Goal: Navigation & Orientation: Find specific page/section

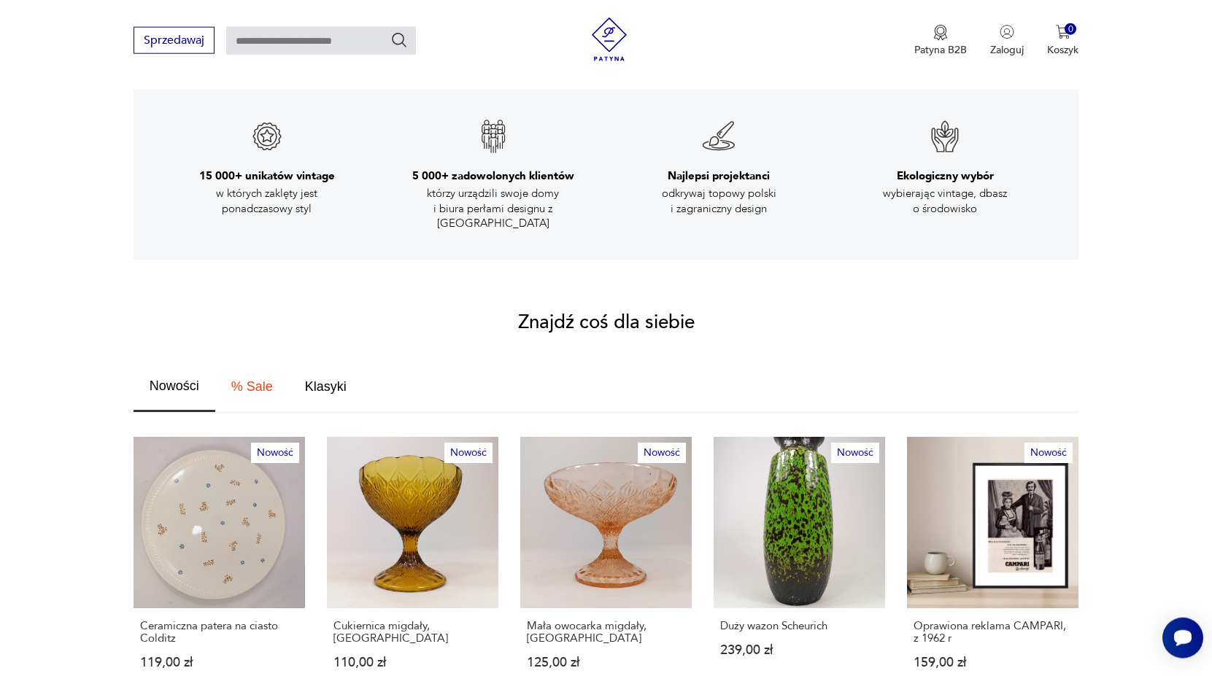
scroll to position [521, 0]
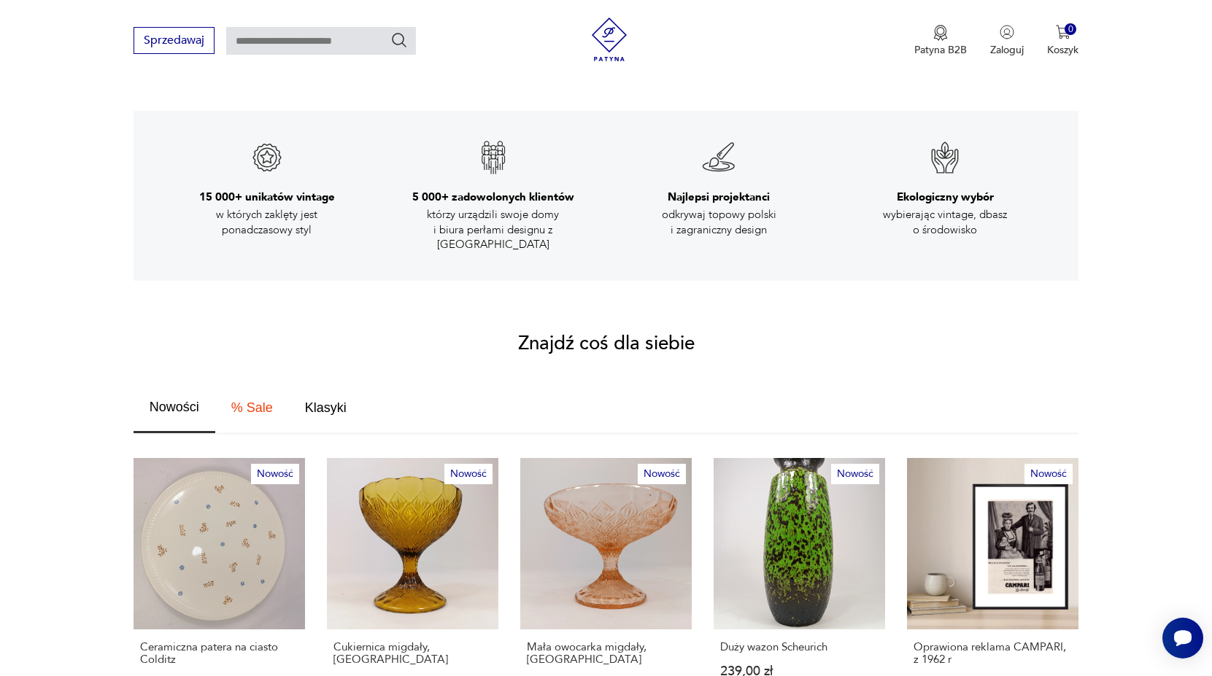
click at [143, 384] on button "Nowości" at bounding box center [174, 408] width 82 height 50
click at [162, 400] on span "Nowości" at bounding box center [175, 406] width 50 height 13
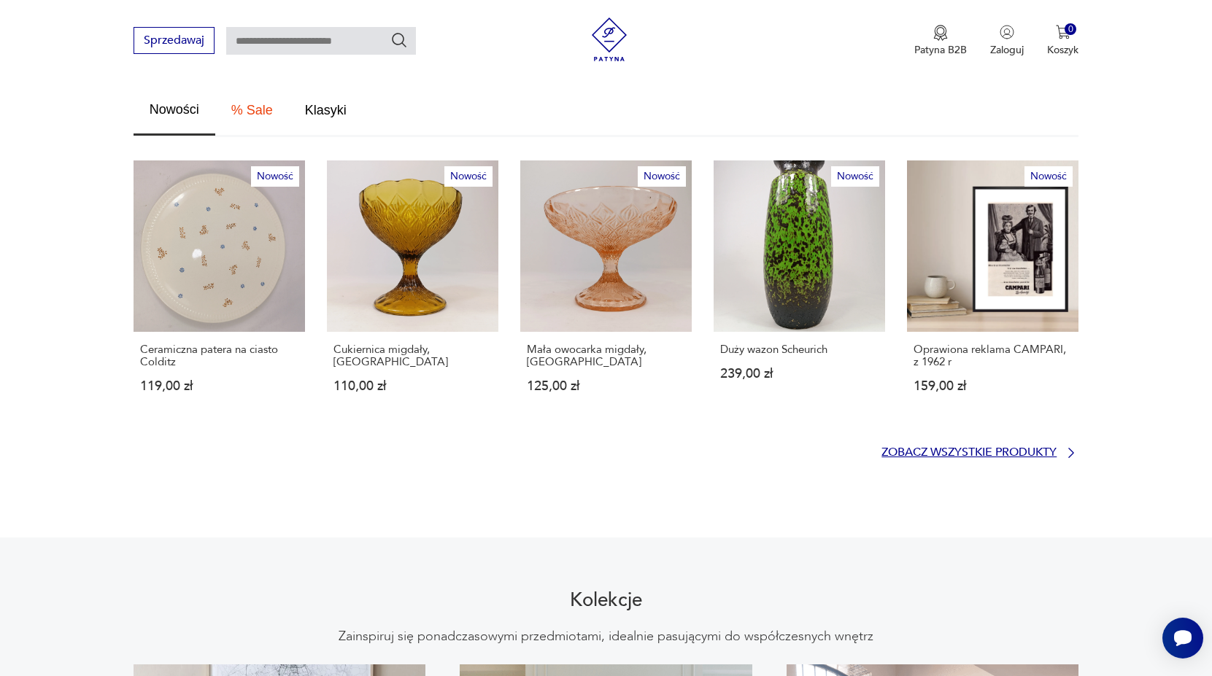
click at [964, 448] on p "Zobacz wszystkie produkty" at bounding box center [968, 452] width 175 height 9
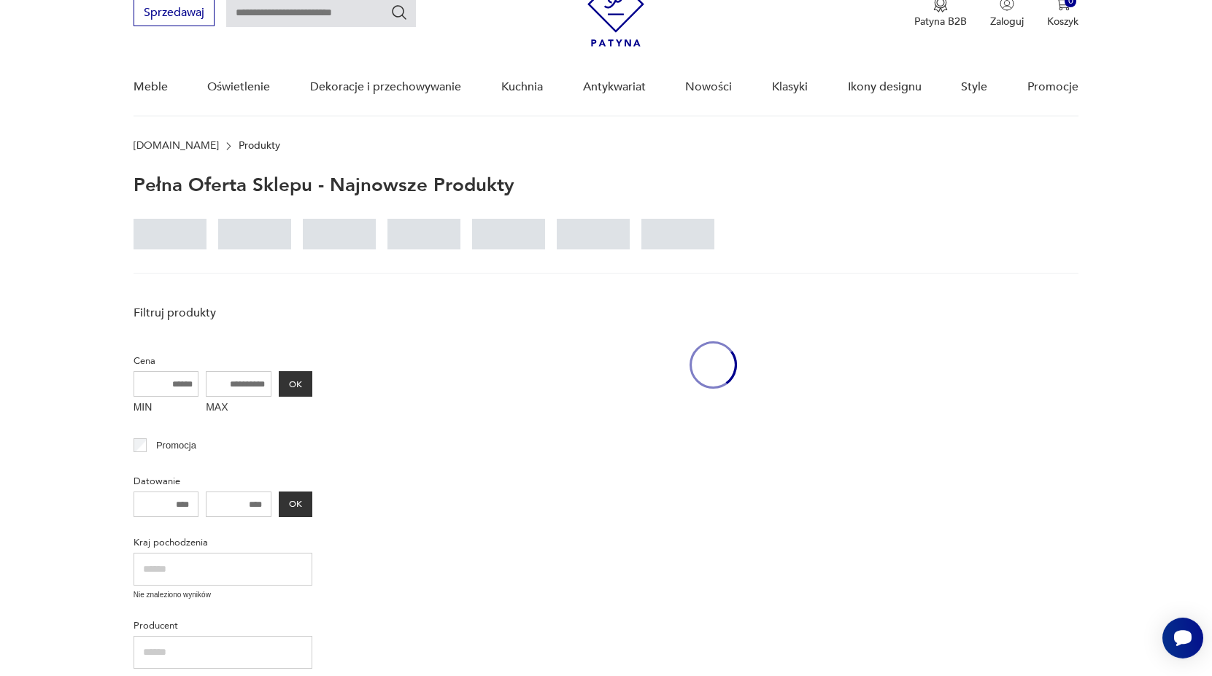
scroll to position [65, 0]
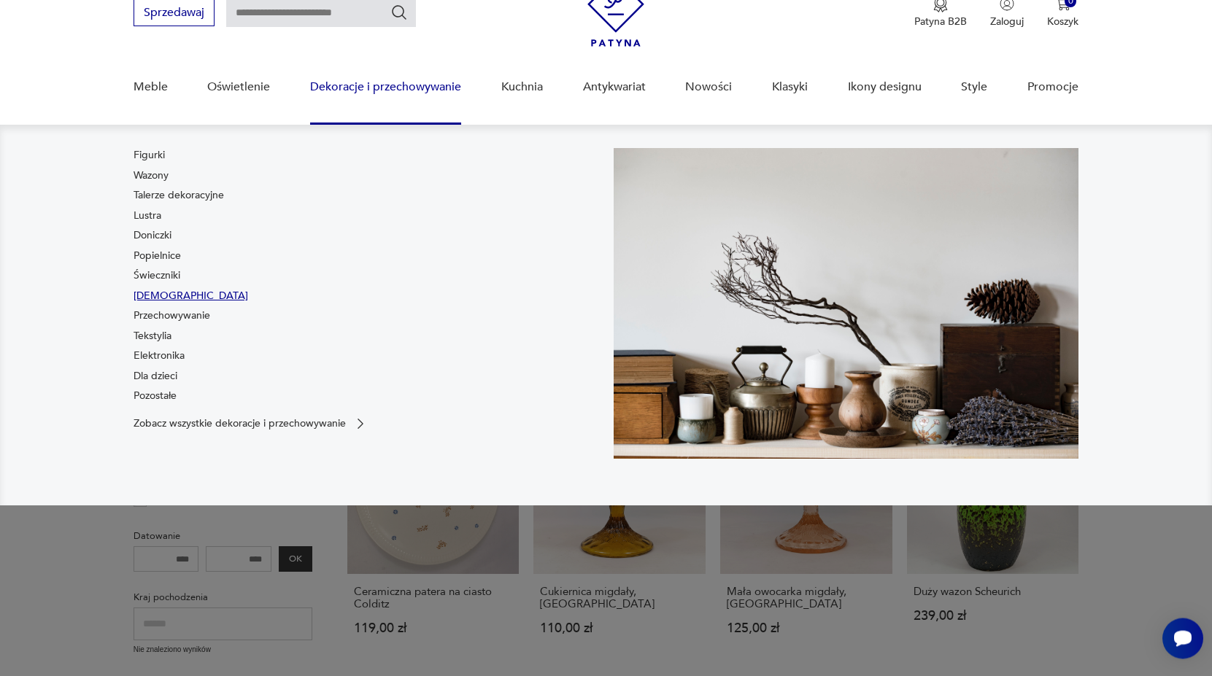
click at [155, 298] on link "[DEMOGRAPHIC_DATA]" at bounding box center [190, 296] width 115 height 15
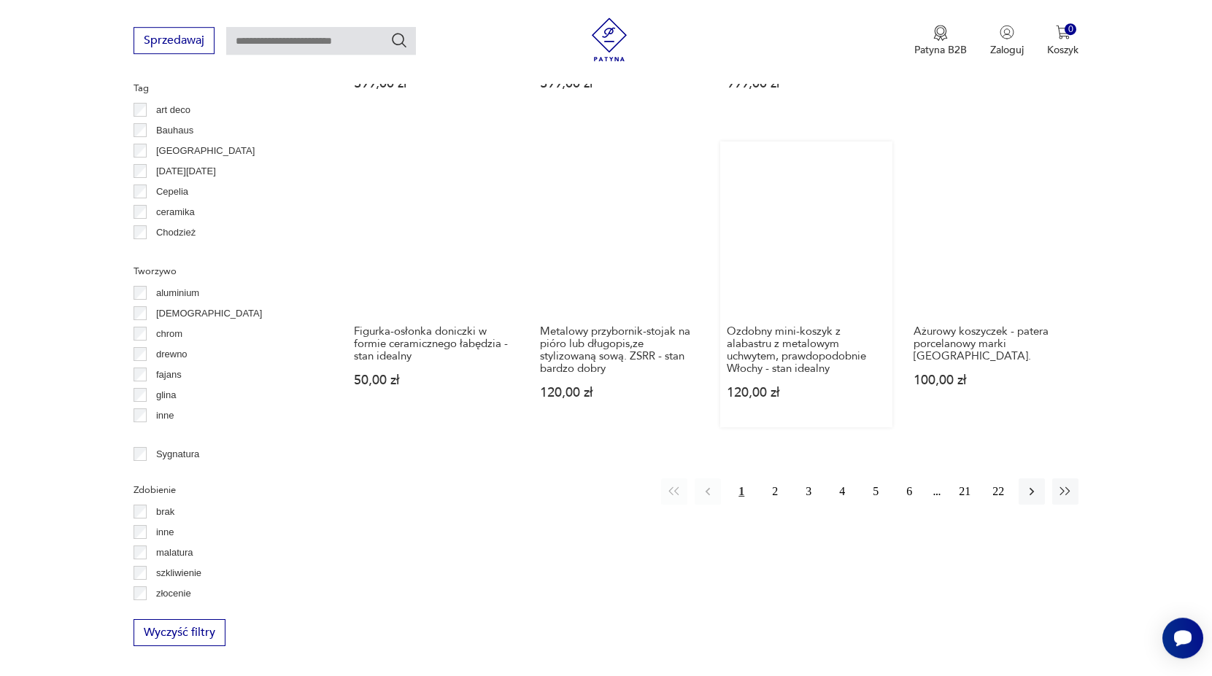
scroll to position [1336, 0]
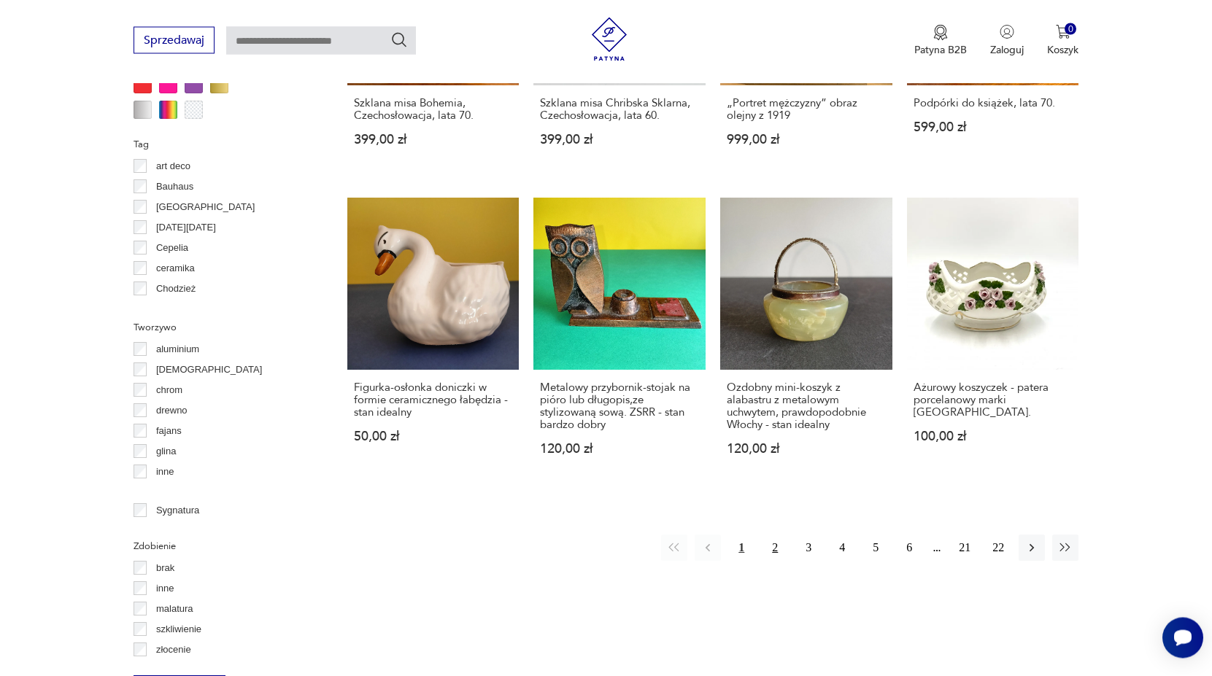
click at [765, 545] on button "2" at bounding box center [775, 548] width 26 height 26
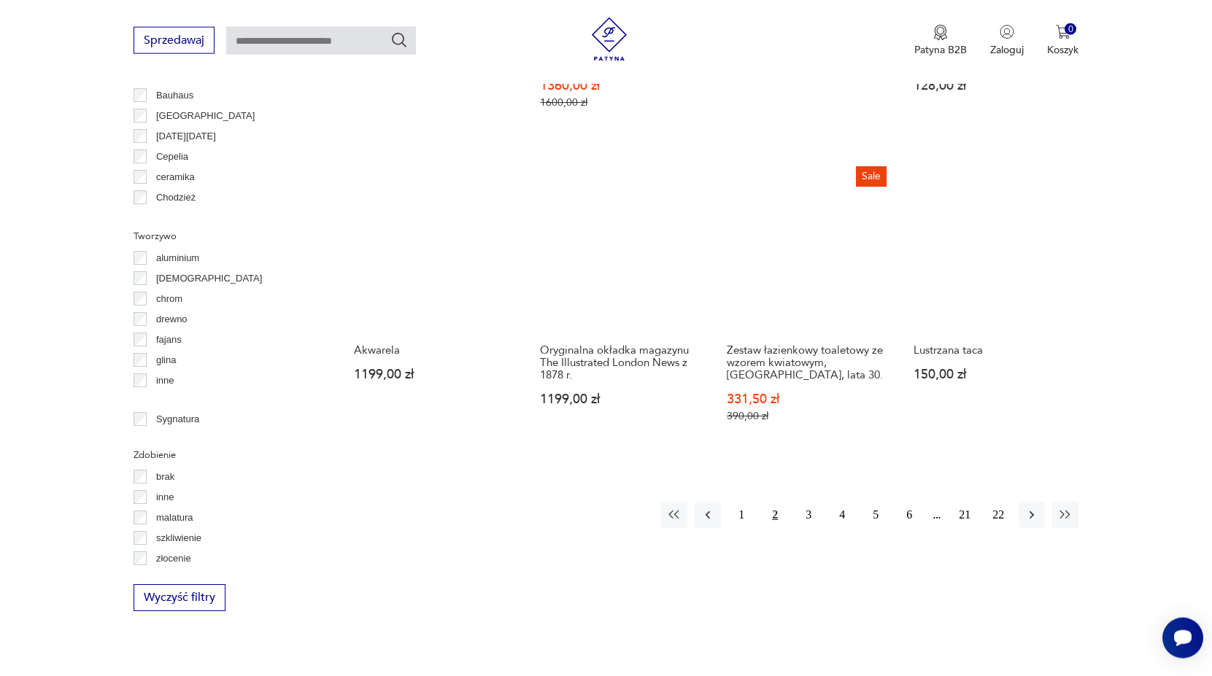
scroll to position [1430, 0]
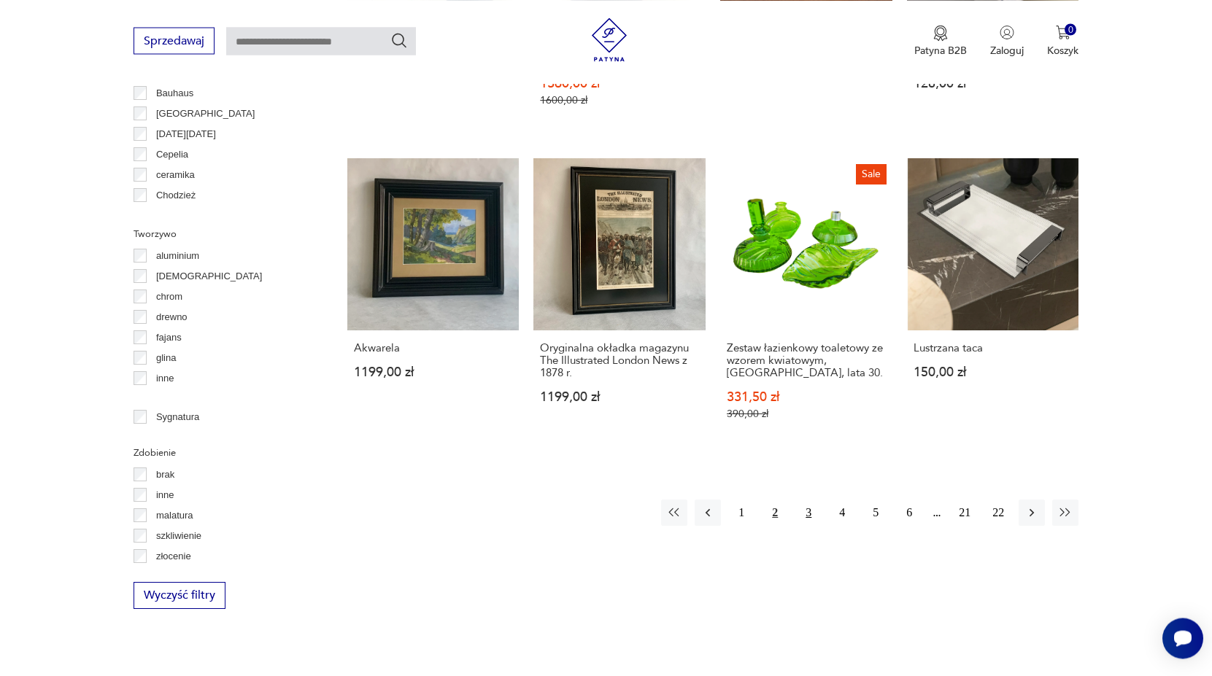
click at [807, 503] on button "3" at bounding box center [808, 513] width 26 height 26
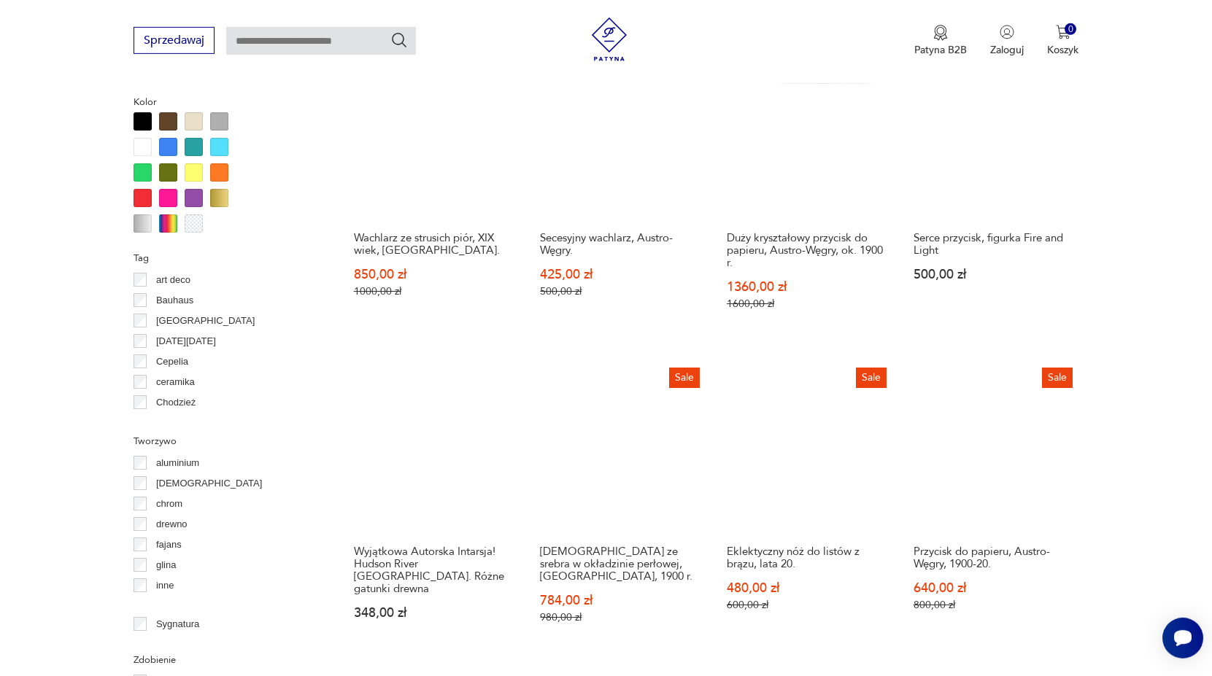
scroll to position [1355, 0]
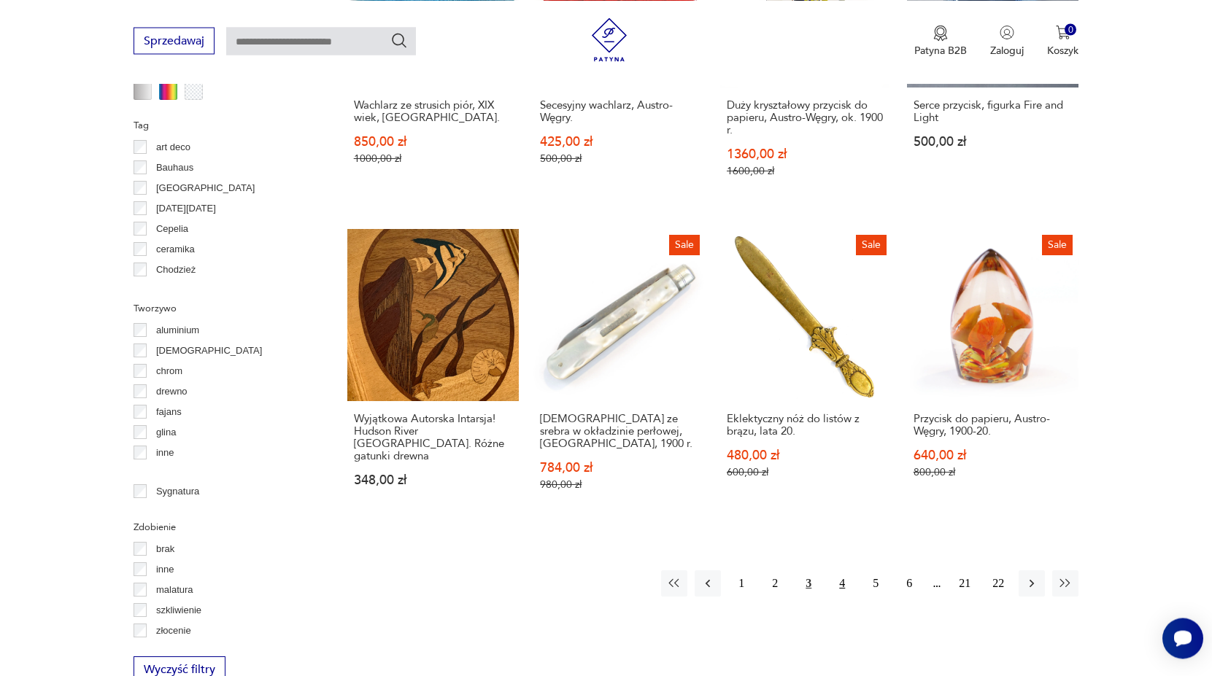
click at [845, 570] on button "4" at bounding box center [842, 583] width 26 height 26
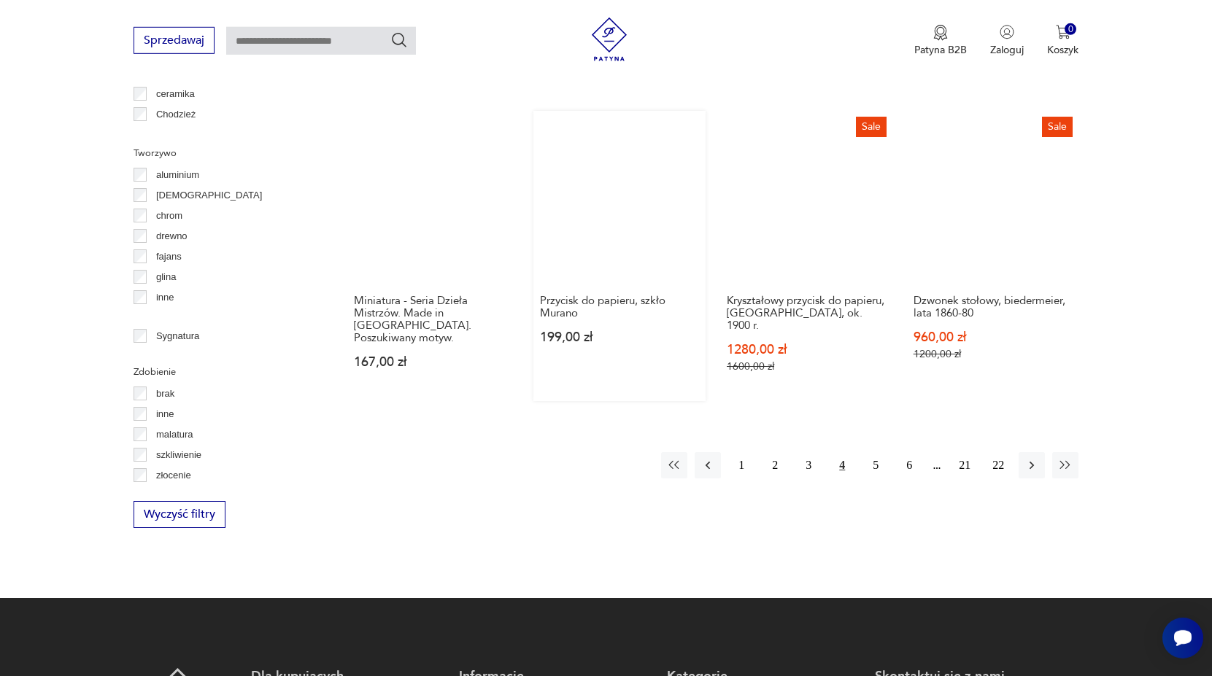
scroll to position [1503, 0]
